Goal: Find contact information: Find contact information

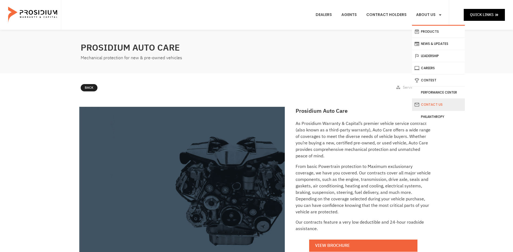
click at [432, 103] on link "Contact Us" at bounding box center [438, 105] width 53 height 12
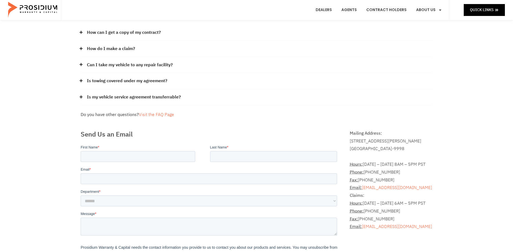
scroll to position [54, 0]
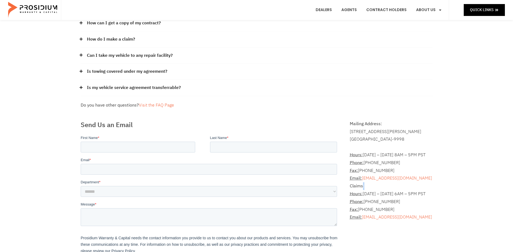
drag, startPoint x: 363, startPoint y: 187, endPoint x: 399, endPoint y: 187, distance: 36.3
click at [399, 187] on p "Claims: Hours: [DATE] – [DATE] 6AM – 5PM PST Phone: [PHONE_NUMBER] Fax: [PHONE_…" at bounding box center [391, 202] width 83 height 39
